Goal: Communication & Community: Share content

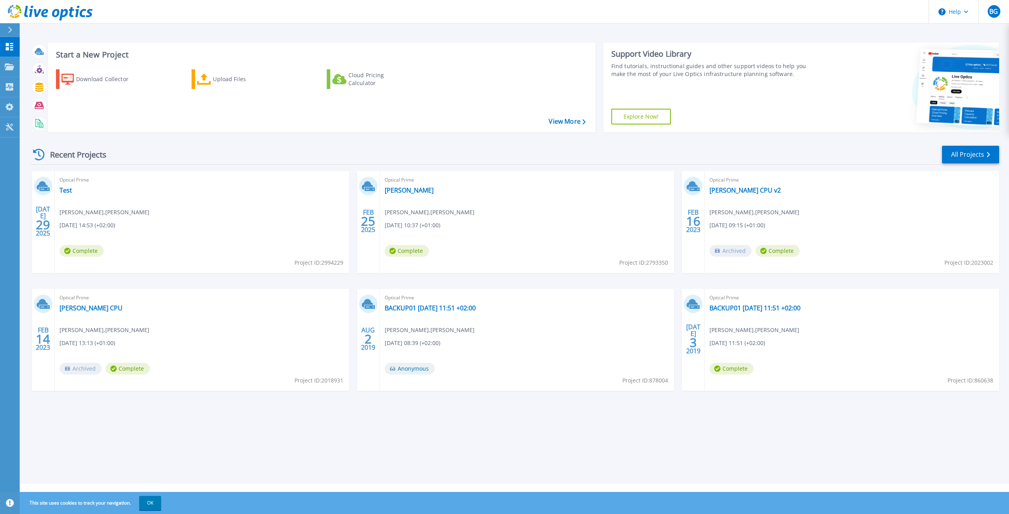
click at [248, 452] on div "Start a New Project Download Collector Upload Files Cloud Pricing Calculator Vi…" at bounding box center [514, 242] width 989 height 484
drag, startPoint x: 119, startPoint y: 221, endPoint x: 50, endPoint y: 196, distance: 73.3
click at [119, 221] on div "Optical Prime Test Benjamin Graf , Morgenstern AG 07.29.2025, 14:53 (+02:00) Co…" at bounding box center [202, 222] width 294 height 102
click at [157, 202] on div "Optical Prime Test Benjamin Graf , Morgenstern AG 07.29.2025, 14:53 (+02:00) Co…" at bounding box center [202, 222] width 294 height 102
click at [61, 197] on div "Optical Prime Test Benjamin Graf , Morgenstern AG 07.29.2025, 14:53 (+02:00) Co…" at bounding box center [202, 222] width 294 height 102
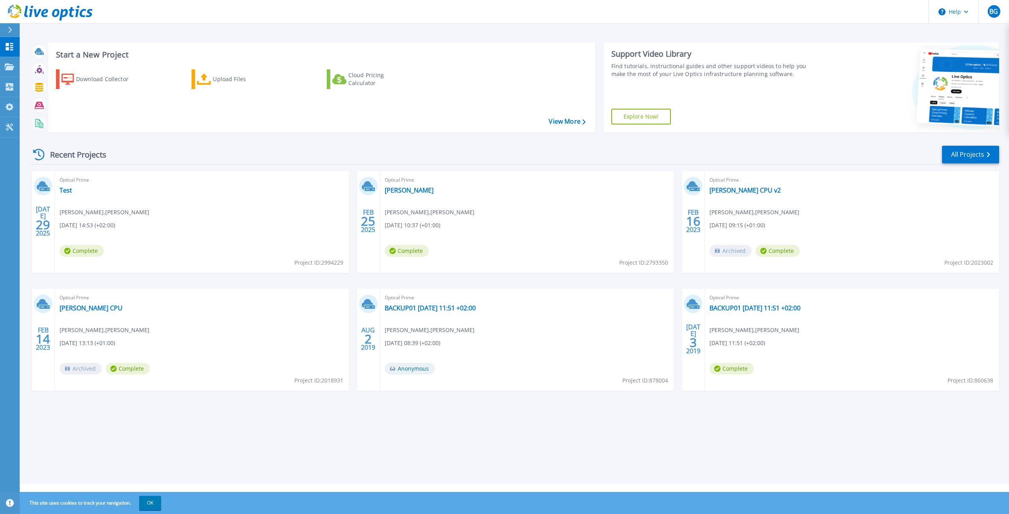
click at [296, 243] on div "Optical Prime Test Benjamin Graf , Morgenstern AG 07.29.2025, 14:53 (+02:00) Co…" at bounding box center [202, 222] width 294 height 102
drag, startPoint x: 421, startPoint y: 192, endPoint x: 426, endPoint y: 198, distance: 7.9
click at [421, 192] on link "[PERSON_NAME]" at bounding box center [409, 190] width 49 height 8
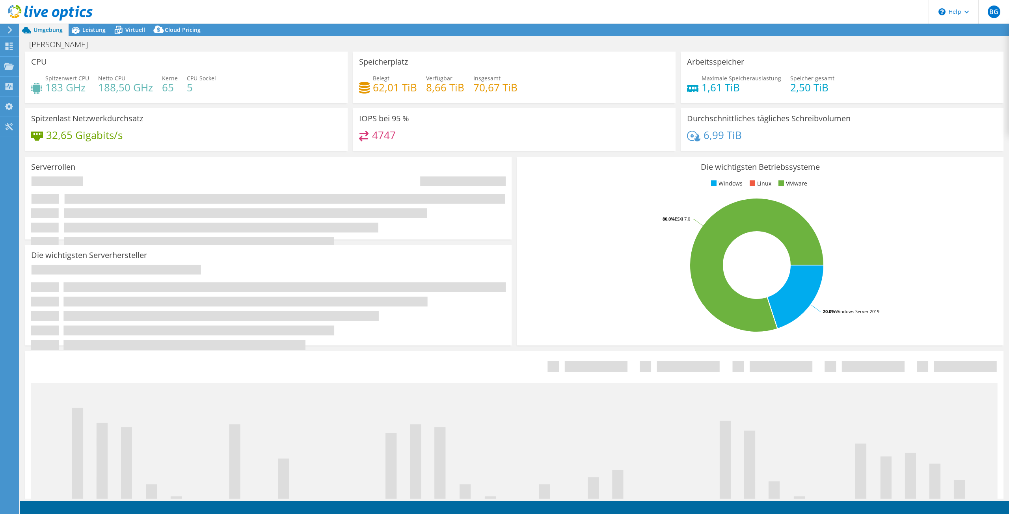
select select "EUFrankfurt"
select select "EUR"
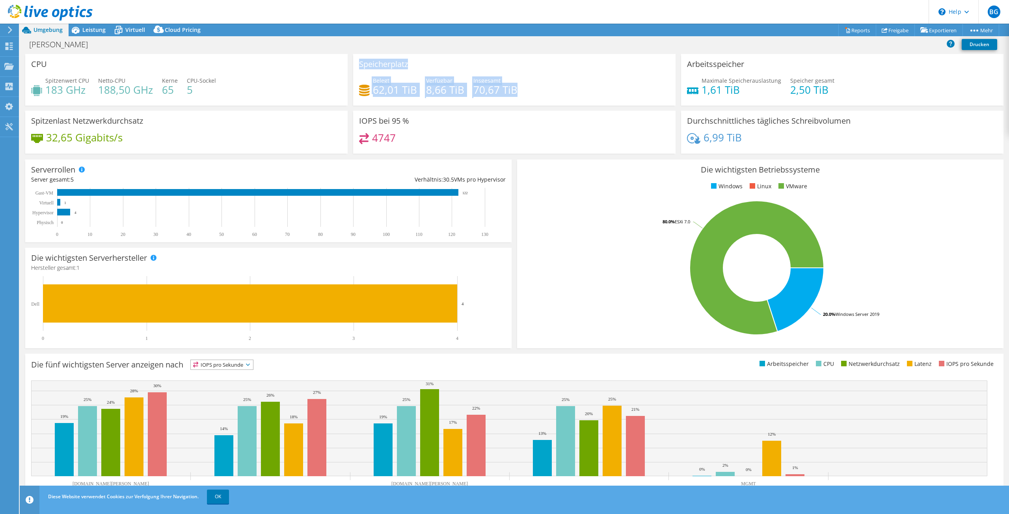
drag, startPoint x: 533, startPoint y: 95, endPoint x: 357, endPoint y: 61, distance: 180.0
click at [357, 61] on div "Speicherplatz Belegt 62,01 TiB Verfügbar 8,66 TiB Insgesamt 70,67 TiB" at bounding box center [514, 80] width 322 height 52
click at [359, 61] on h3 "Speicherplatz" at bounding box center [383, 64] width 49 height 9
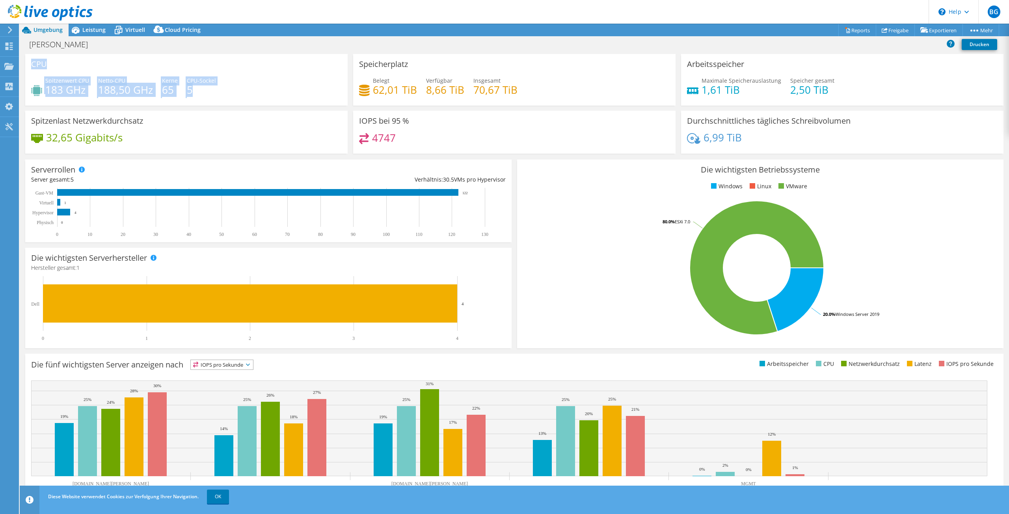
drag, startPoint x: 204, startPoint y: 93, endPoint x: 33, endPoint y: 65, distance: 173.3
click at [33, 65] on div "CPU Spitzenwert CPU 183 GHz Netto-CPU 188,50 GHz Kerne 65 CPU-Sockel 5" at bounding box center [186, 80] width 322 height 52
click at [55, 74] on div "CPU Spitzenwert CPU 183 GHz Netto-CPU 188,50 GHz Kerne 65 CPU-Sockel 5" at bounding box center [186, 80] width 322 height 52
drag, startPoint x: 47, startPoint y: 81, endPoint x: 86, endPoint y: 93, distance: 40.1
click at [86, 93] on div "Spitzenwert CPU 183 GHz" at bounding box center [67, 85] width 44 height 18
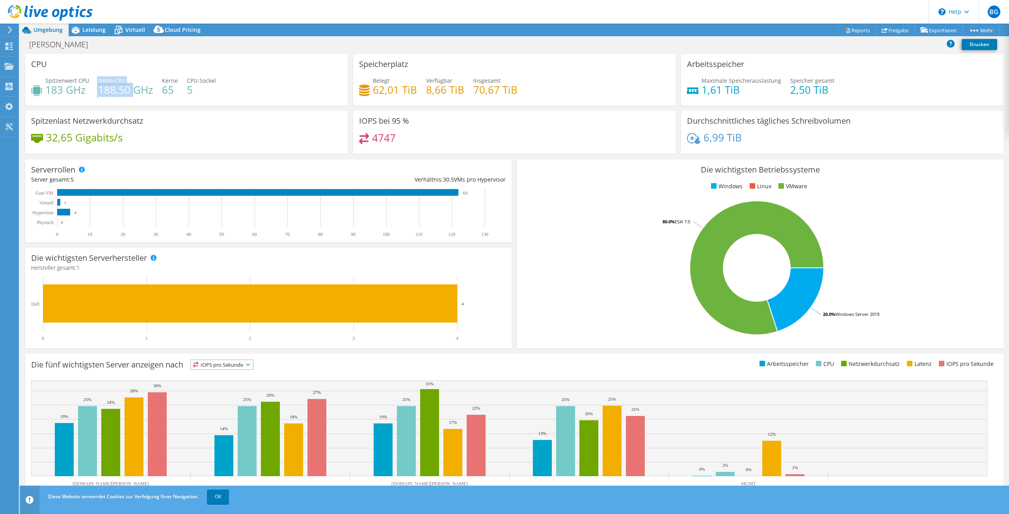
drag, startPoint x: 130, startPoint y: 91, endPoint x: 93, endPoint y: 79, distance: 39.3
click at [93, 79] on div "Spitzenwert CPU 183 GHz Netto-CPU 188,50 GHz Kerne 65 CPU-Sockel 5" at bounding box center [186, 89] width 311 height 26
click at [101, 68] on div "CPU Spitzenwert CPU 183 GHz Netto-CPU 188,50 GHz Kerne 65 CPU-Sockel 5" at bounding box center [186, 80] width 322 height 52
click at [91, 30] on span "Leistung" at bounding box center [93, 29] width 23 height 7
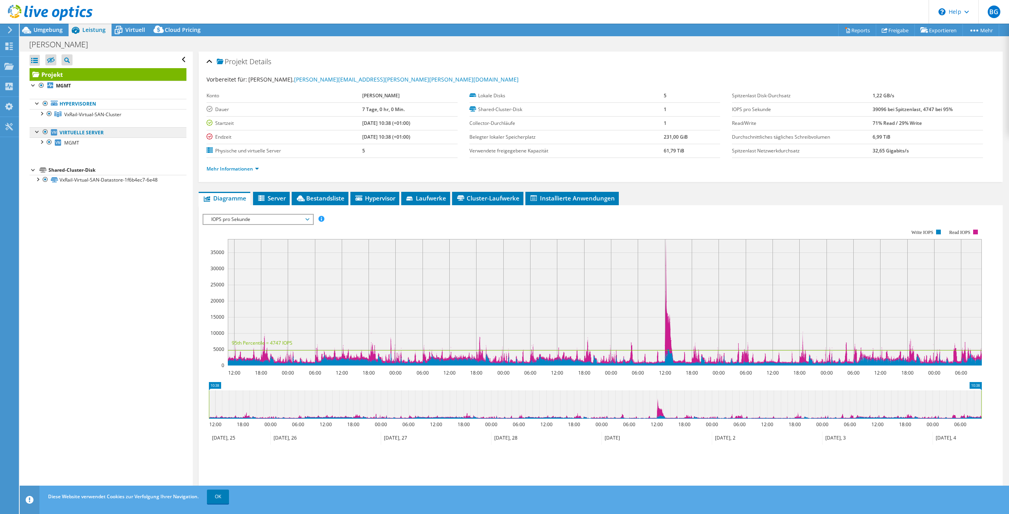
click at [38, 130] on div at bounding box center [38, 131] width 8 height 8
click at [35, 106] on div at bounding box center [38, 103] width 8 height 8
click at [68, 106] on link "Hypervisoren" at bounding box center [108, 104] width 157 height 10
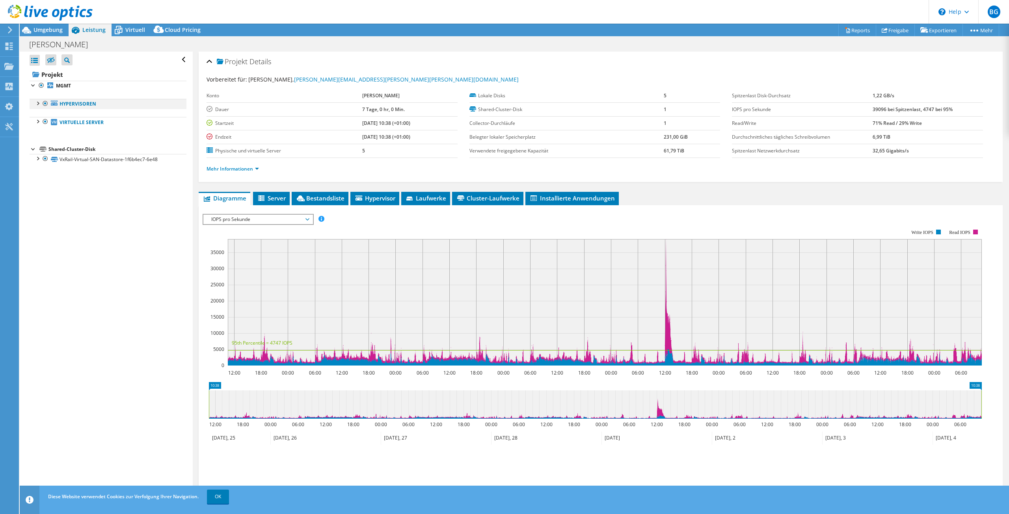
click at [35, 104] on div at bounding box center [38, 103] width 8 height 8
click at [41, 117] on div at bounding box center [41, 113] width 8 height 8
click at [35, 430] on div "Alle öffnen Alle schließen Ausgeschlossene Knoten verbergen Projektbaumfilter" at bounding box center [106, 275] width 173 height 447
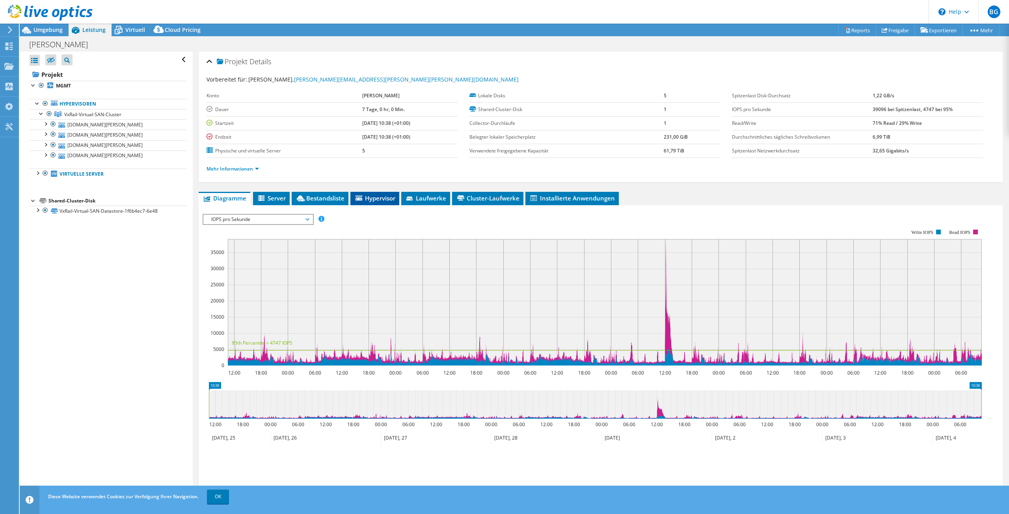
click at [375, 203] on li "Hypervisor" at bounding box center [374, 198] width 49 height 13
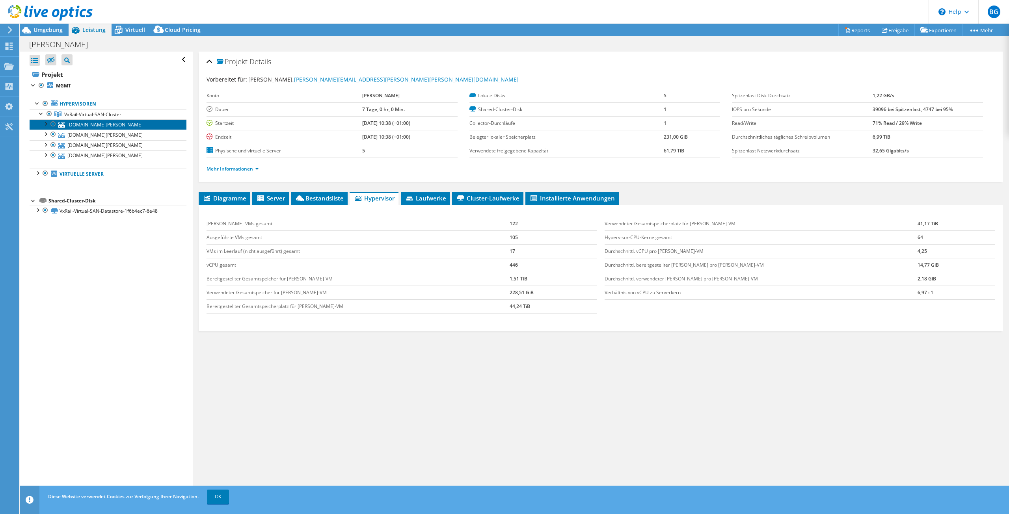
click at [75, 126] on link "[DOMAIN_NAME][PERSON_NAME]" at bounding box center [108, 124] width 157 height 10
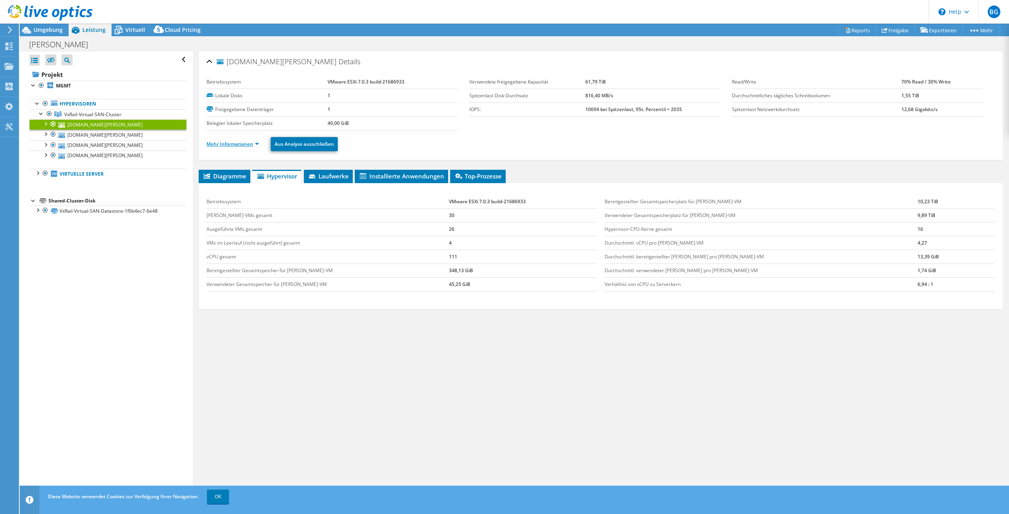
click at [251, 145] on link "Mehr Informationen" at bounding box center [233, 144] width 52 height 7
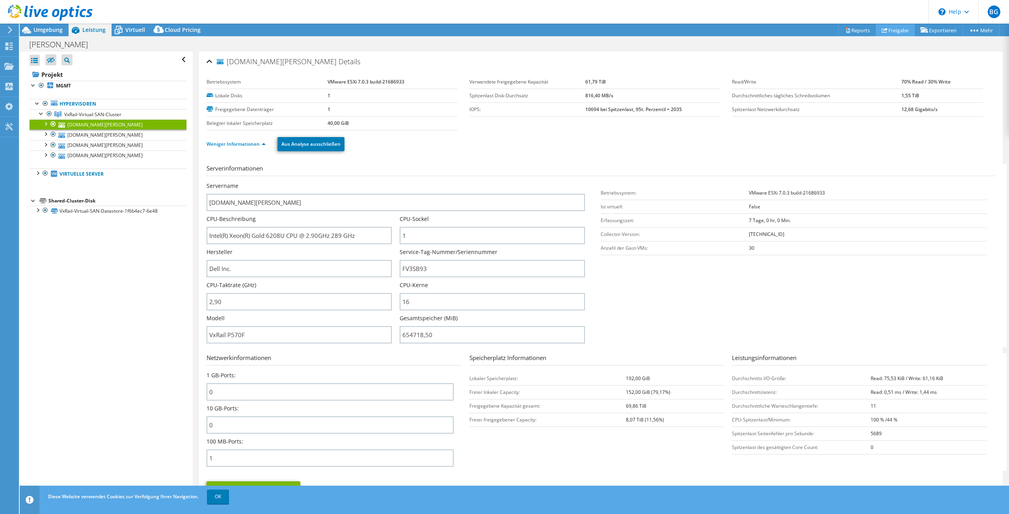
click at [888, 34] on link "Freigabe" at bounding box center [895, 30] width 39 height 12
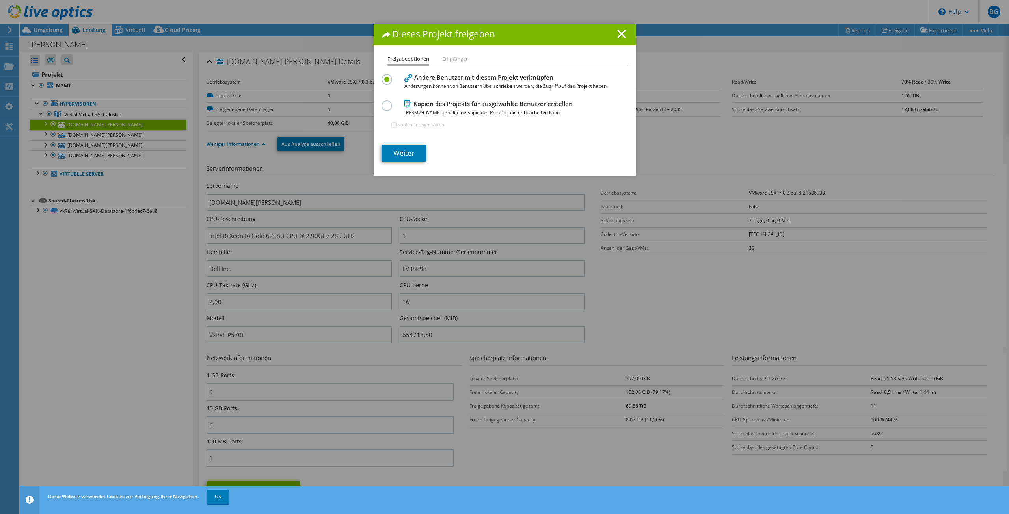
click at [454, 106] on h4 "Kopien des Projekts für ausgewählte Benutzer erstellen Jeder Benutzer erhält ei…" at bounding box center [502, 108] width 197 height 18
click at [385, 102] on label at bounding box center [389, 102] width 14 height 2
click at [0, 0] on input "radio" at bounding box center [0, 0] width 0 height 0
click at [409, 151] on link "Weiter" at bounding box center [404, 153] width 45 height 17
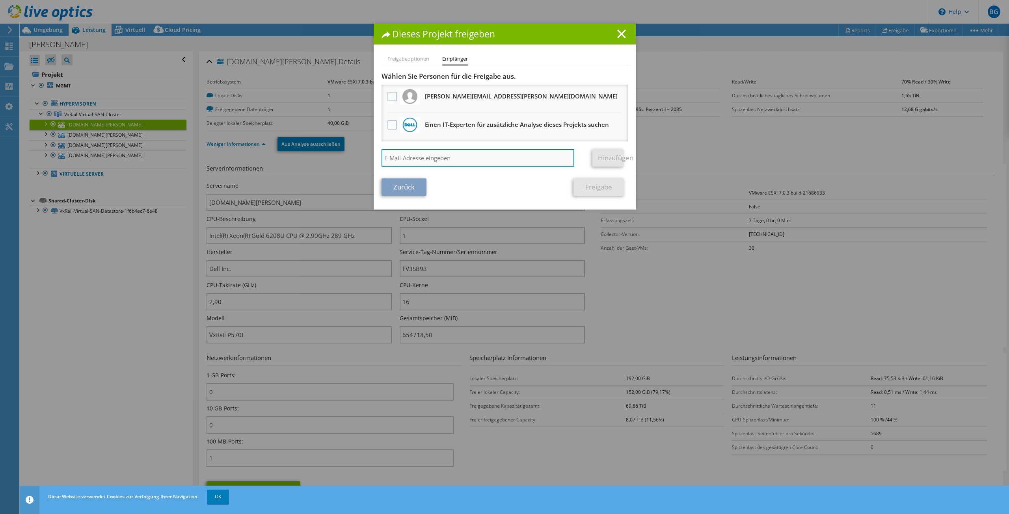
click at [431, 153] on input "search" at bounding box center [478, 157] width 193 height 17
paste input "[PERSON_NAME][EMAIL_ADDRESS][DOMAIN_NAME]"
type input "[PERSON_NAME][EMAIL_ADDRESS][DOMAIN_NAME]"
click at [598, 158] on link "Hinzufügen" at bounding box center [607, 157] width 31 height 17
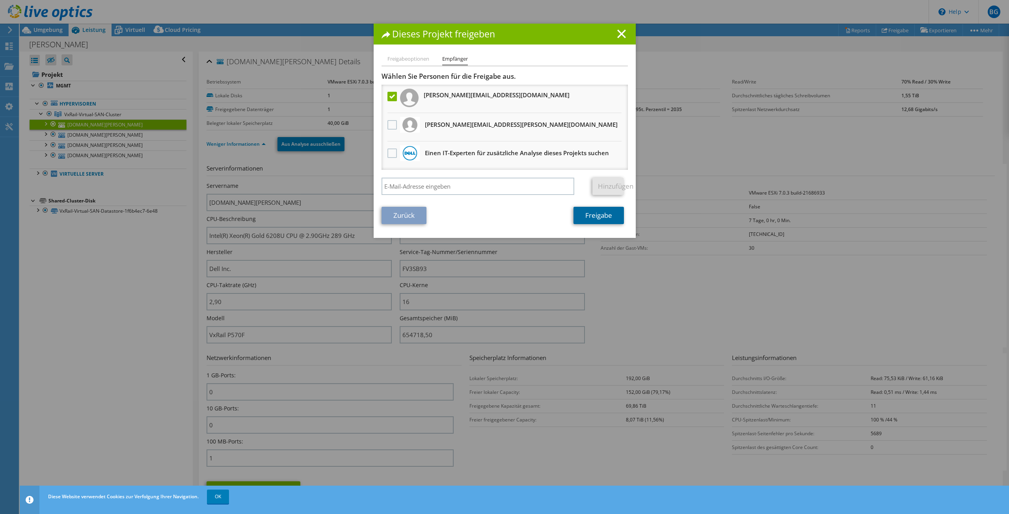
click at [600, 213] on link "Freigabe" at bounding box center [599, 215] width 50 height 17
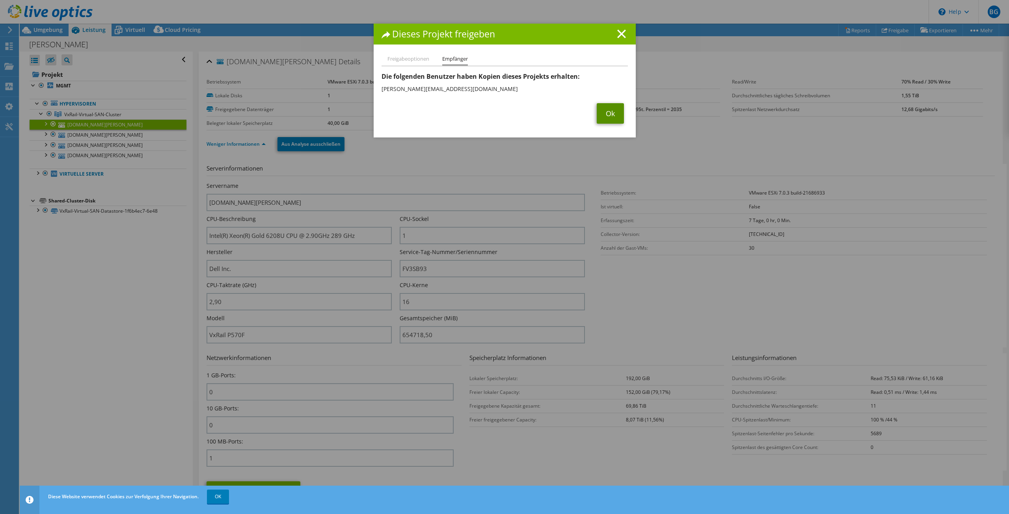
click at [604, 113] on link "Ok" at bounding box center [610, 113] width 27 height 20
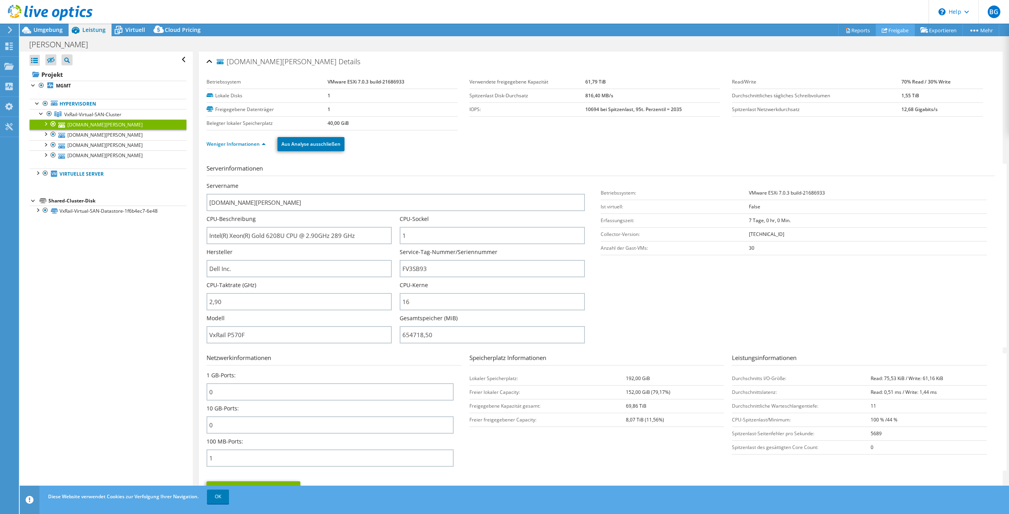
click at [899, 35] on link "Freigabe" at bounding box center [895, 30] width 39 height 12
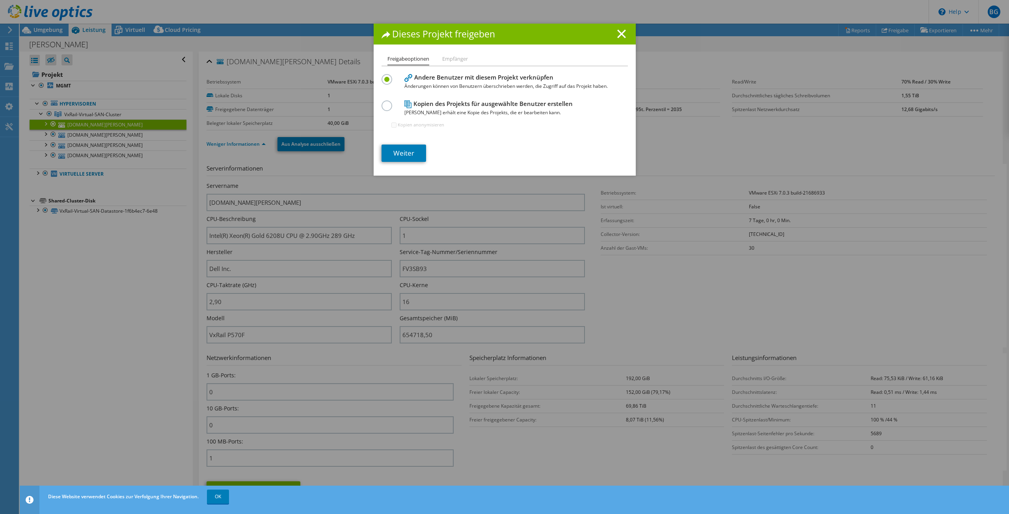
click at [447, 62] on li "Empfänger" at bounding box center [455, 59] width 26 height 10
click at [413, 101] on h4 "Kopien des Projekts für ausgewählte Benutzer erstellen Jeder Benutzer erhält ei…" at bounding box center [502, 108] width 197 height 18
click at [413, 105] on h4 "Kopien des Projekts für ausgewählte Benutzer erstellen Jeder Benutzer erhält ei…" at bounding box center [502, 108] width 197 height 18
click at [391, 107] on div at bounding box center [389, 105] width 14 height 9
click at [389, 107] on div at bounding box center [389, 105] width 14 height 9
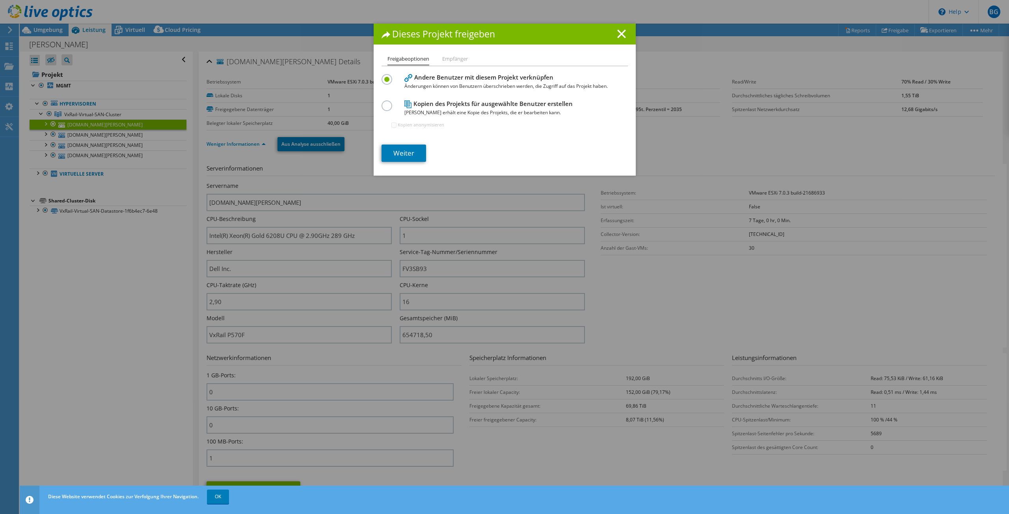
click at [387, 102] on label at bounding box center [389, 102] width 14 height 2
click at [0, 0] on input "radio" at bounding box center [0, 0] width 0 height 0
click at [401, 144] on section "Andere Benutzer mit diesem Projekt verknüpfen Änderungen können von Benutzern ü…" at bounding box center [505, 117] width 246 height 90
click at [404, 151] on link "Weiter" at bounding box center [404, 153] width 45 height 17
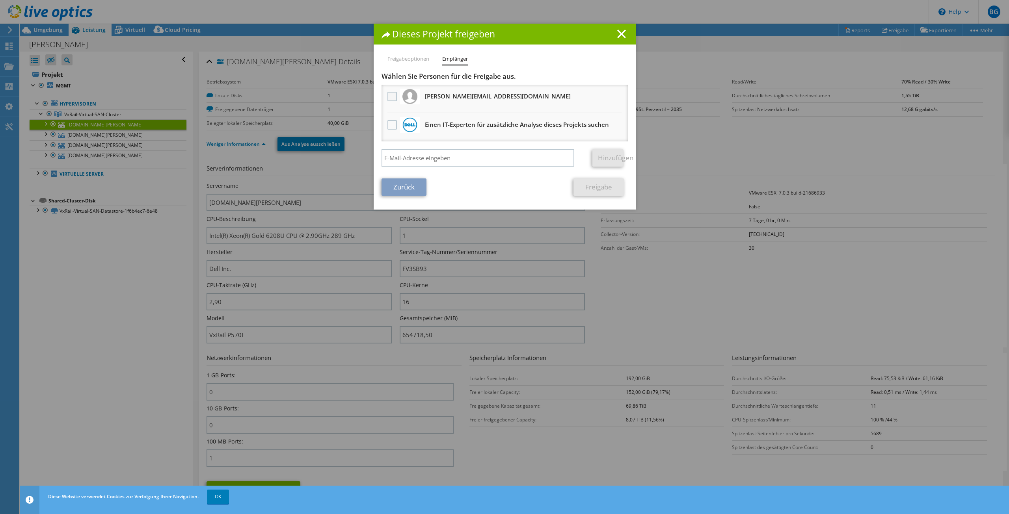
click at [390, 95] on label at bounding box center [392, 96] width 11 height 9
click at [0, 0] on input "checkbox" at bounding box center [0, 0] width 0 height 0
click at [596, 184] on link "Freigabe" at bounding box center [599, 187] width 50 height 17
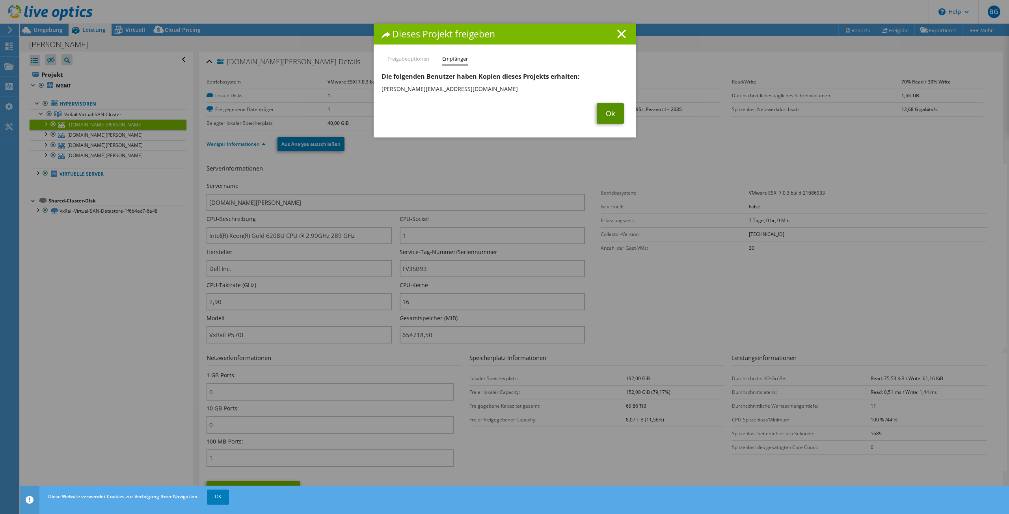
click at [614, 112] on link "Ok" at bounding box center [610, 113] width 27 height 20
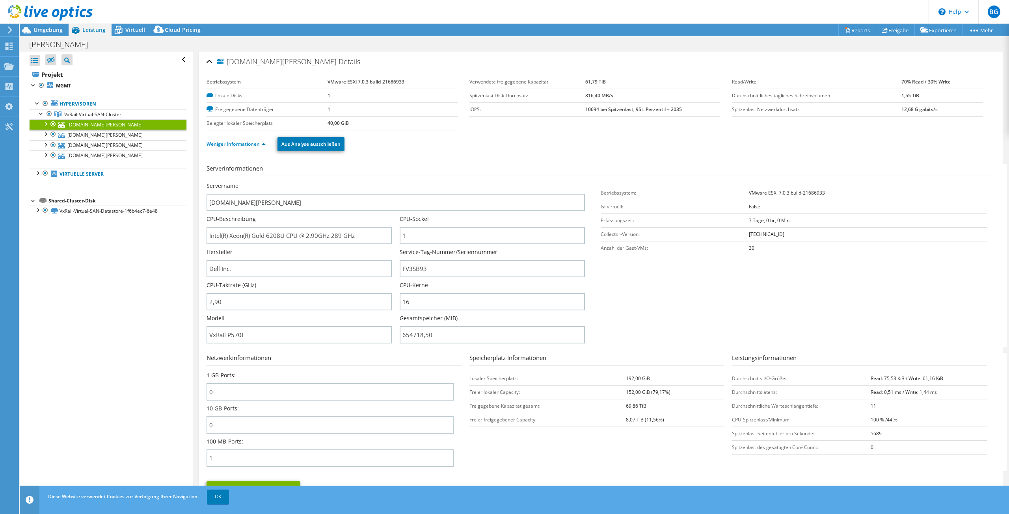
click at [167, 287] on div "Alle öffnen Alle schließen Ausgeschlossene Knoten verbergen Projektbaumfilter" at bounding box center [106, 275] width 173 height 447
